Goal: Transaction & Acquisition: Purchase product/service

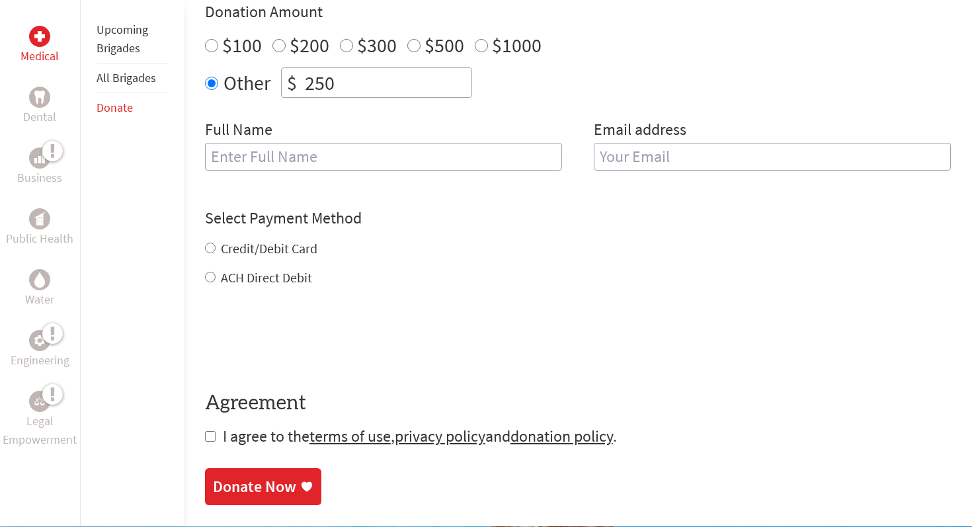
scroll to position [497, 0]
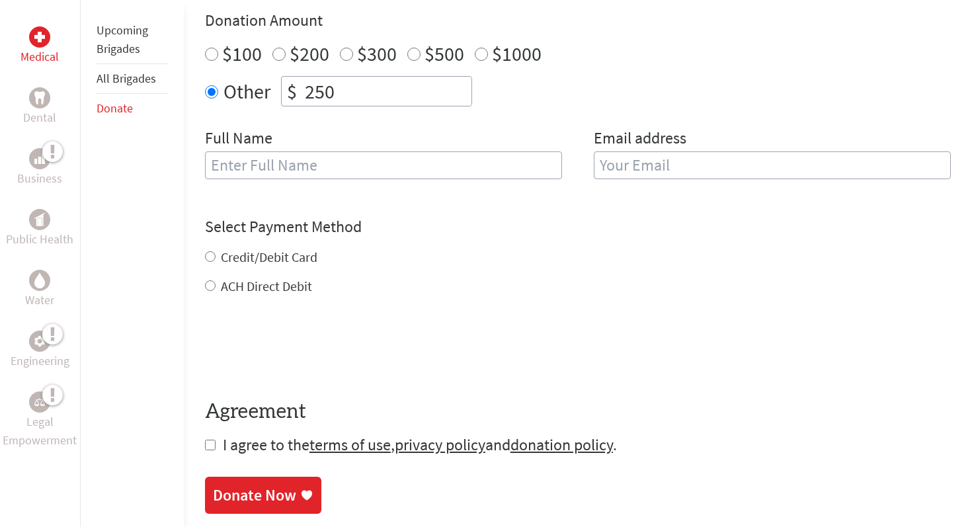
click at [311, 179] on div "Full Name" at bounding box center [383, 161] width 357 height 67
click at [318, 172] on input "text" at bounding box center [383, 165] width 357 height 28
click at [669, 163] on input "email" at bounding box center [772, 165] width 357 height 28
click at [480, 164] on input "[PERSON_NAME]" at bounding box center [383, 165] width 357 height 28
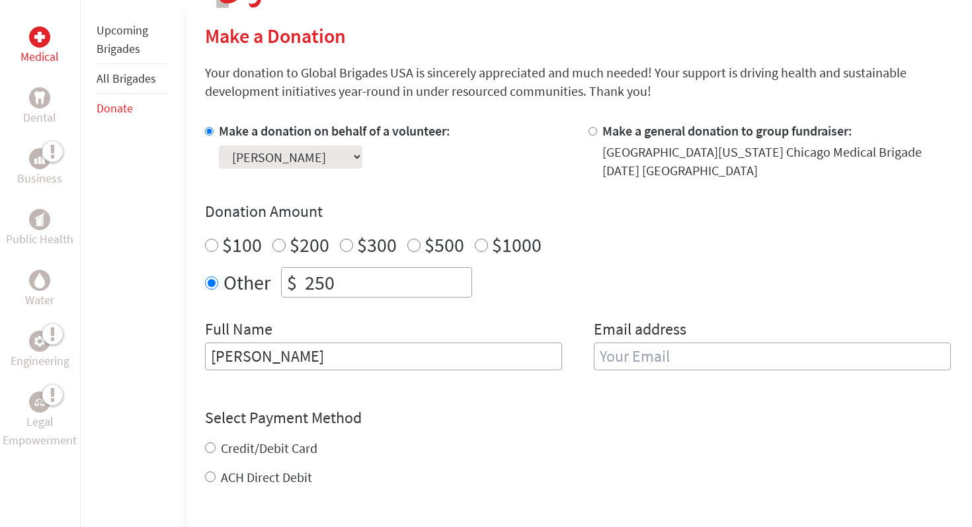
scroll to position [298, 0]
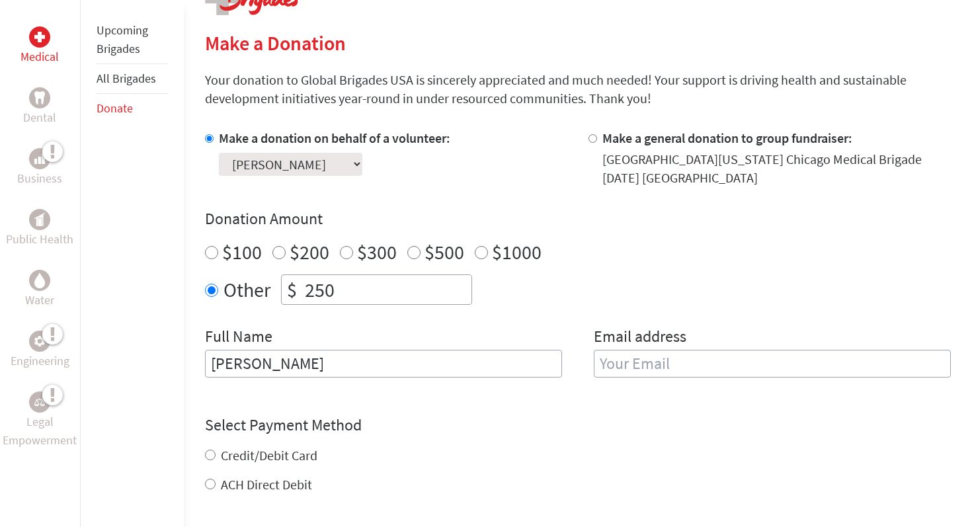
type input "[PERSON_NAME]"
click at [325, 168] on select "Select a volunteer... [PERSON_NAME] [PERSON_NAME] [PERSON_NAME] [PERSON_NAME] […" at bounding box center [291, 164] width 144 height 23
click at [219, 153] on select "Select a volunteer... [PERSON_NAME] [PERSON_NAME] [PERSON_NAME] [PERSON_NAME] […" at bounding box center [291, 164] width 144 height 23
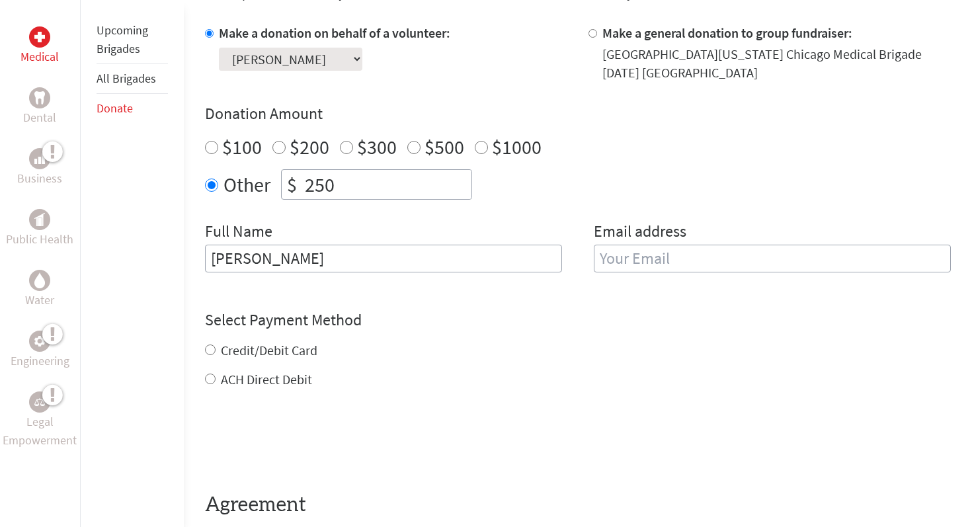
scroll to position [406, 0]
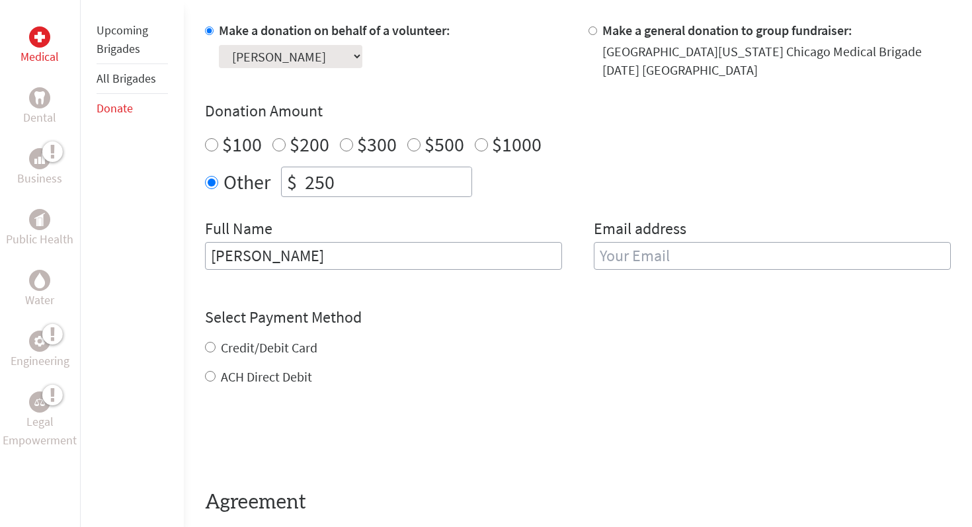
click at [637, 259] on input "email" at bounding box center [772, 256] width 357 height 28
type input "[EMAIL_ADDRESS][DOMAIN_NAME]"
click at [259, 349] on div "Credit/Debit Card ACH Direct Debit" at bounding box center [578, 363] width 746 height 48
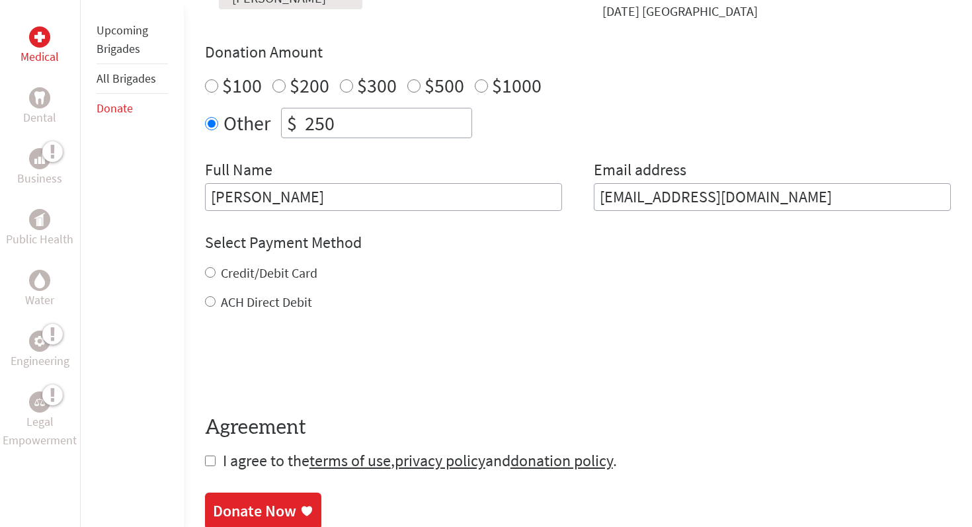
scroll to position [466, 0]
click at [208, 275] on input "Credit/Debit Card" at bounding box center [210, 272] width 11 height 11
radio input "true"
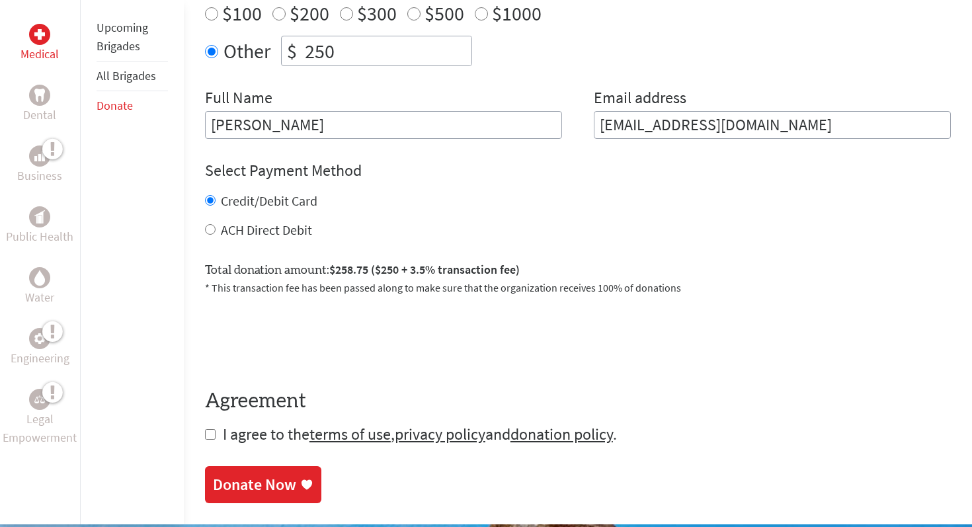
scroll to position [547, 0]
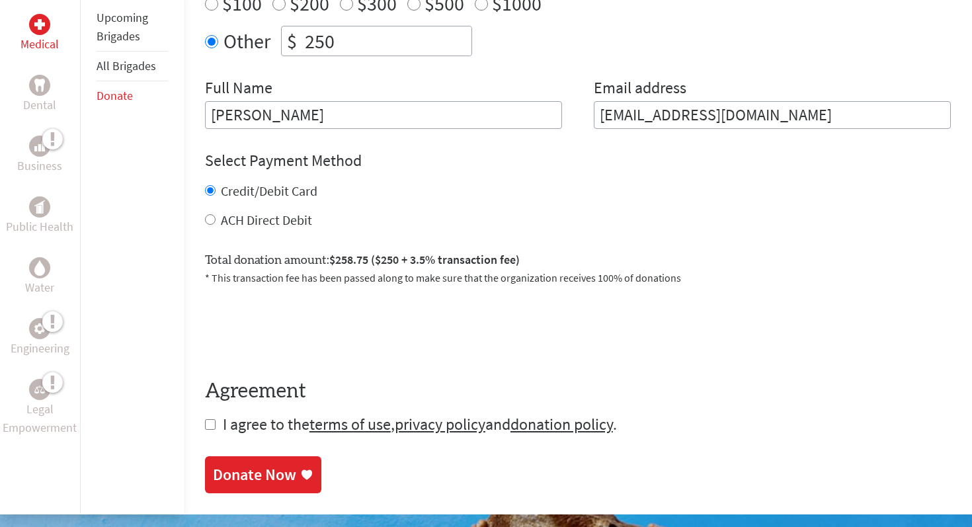
click at [212, 431] on form "Make a donation on behalf of a volunteer: Select a volunteer... [PERSON_NAME] […" at bounding box center [578, 157] width 746 height 555
click at [208, 425] on input "checkbox" at bounding box center [210, 424] width 11 height 11
checkbox input "true"
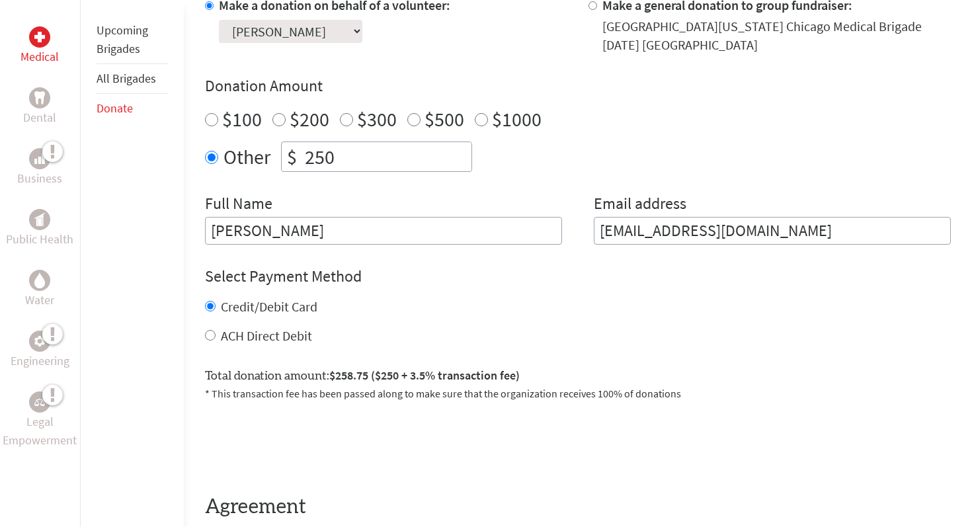
scroll to position [436, 0]
